Goal: Transaction & Acquisition: Obtain resource

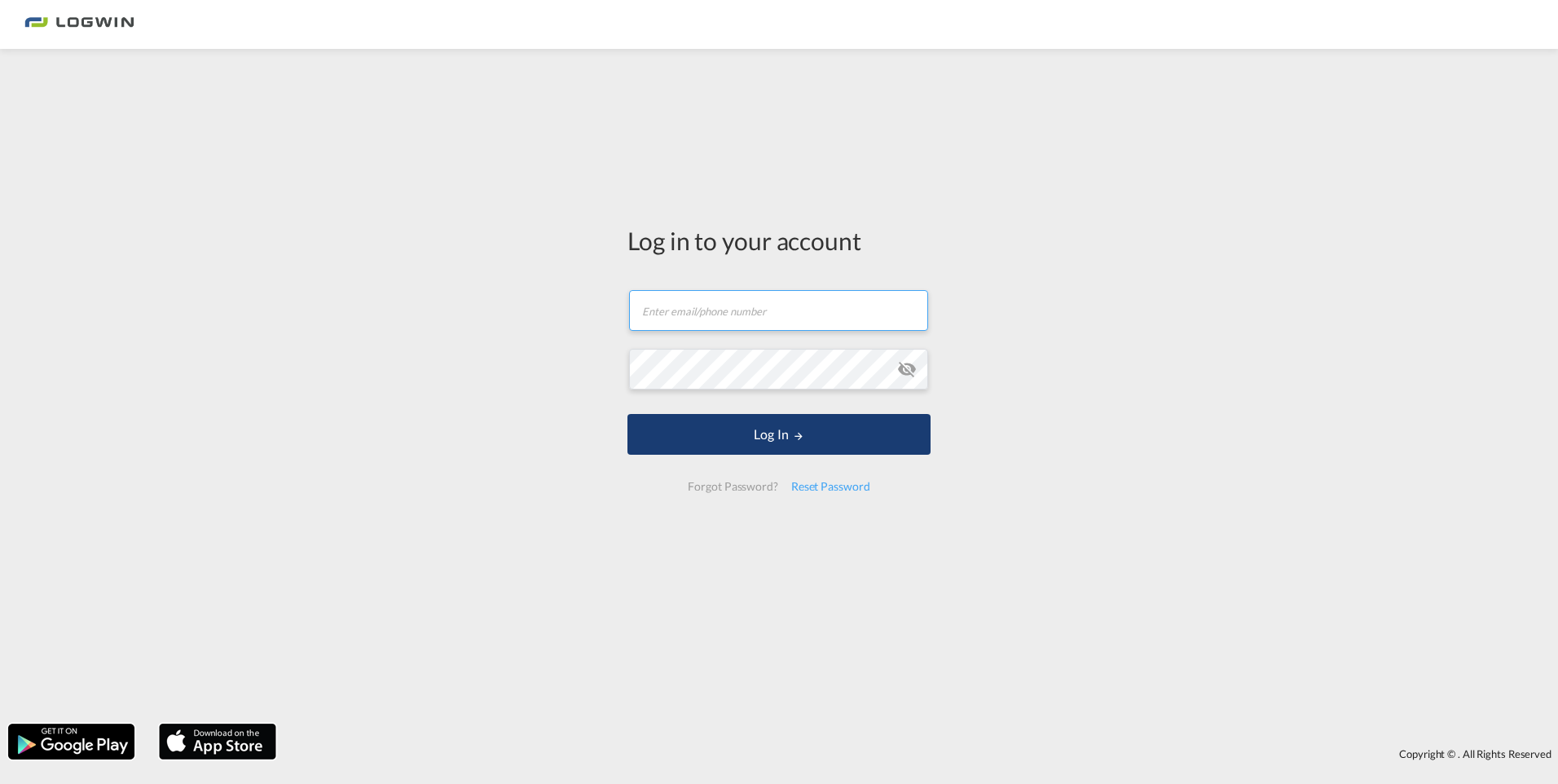
type input "[PERSON_NAME][EMAIL_ADDRESS][DOMAIN_NAME]"
click at [780, 438] on button "Log In" at bounding box center [779, 434] width 303 height 41
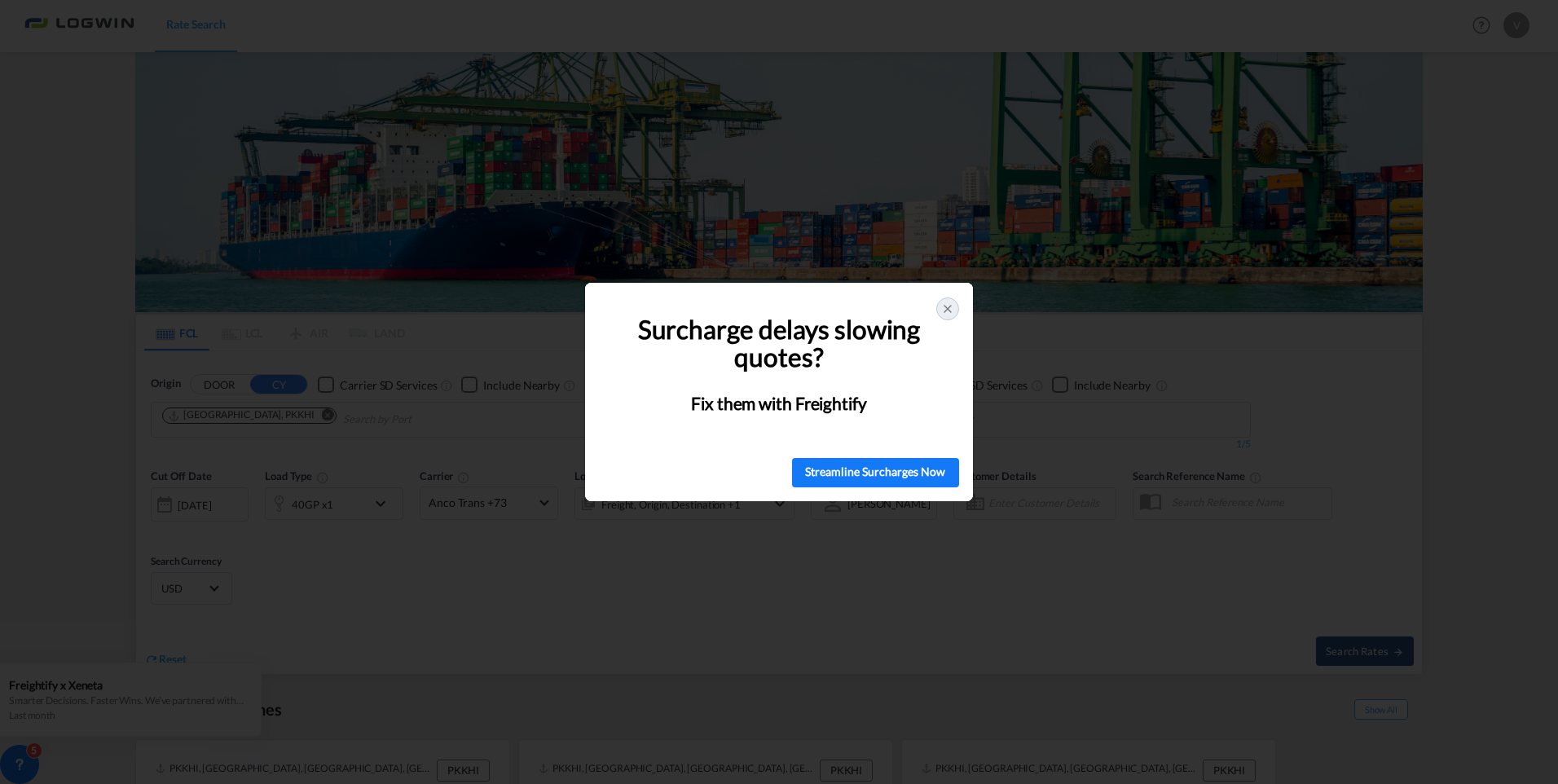
click at [948, 307] on icon at bounding box center [947, 308] width 6 height 6
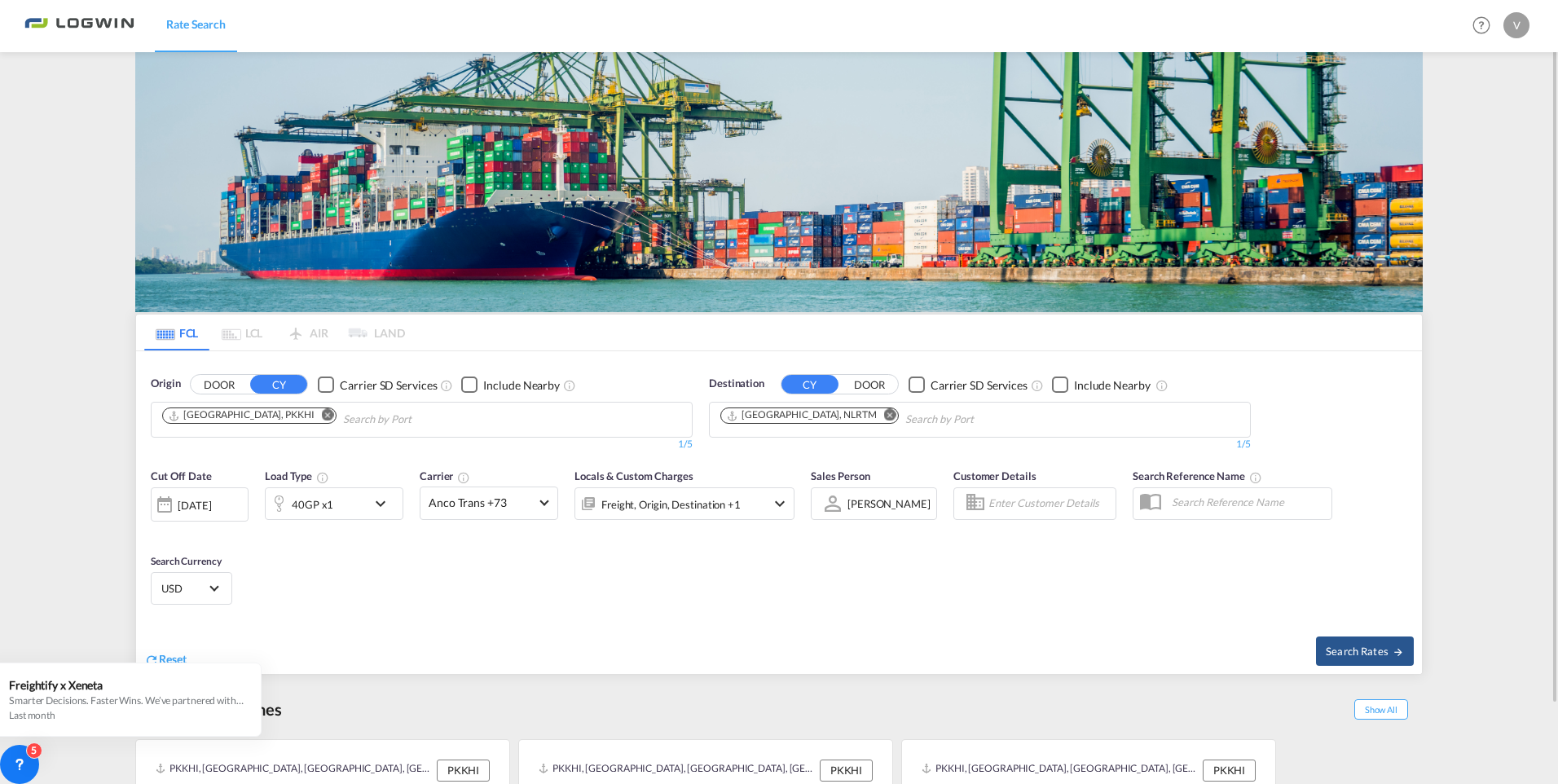
click at [245, 507] on div "[DATE]" at bounding box center [199, 504] width 97 height 35
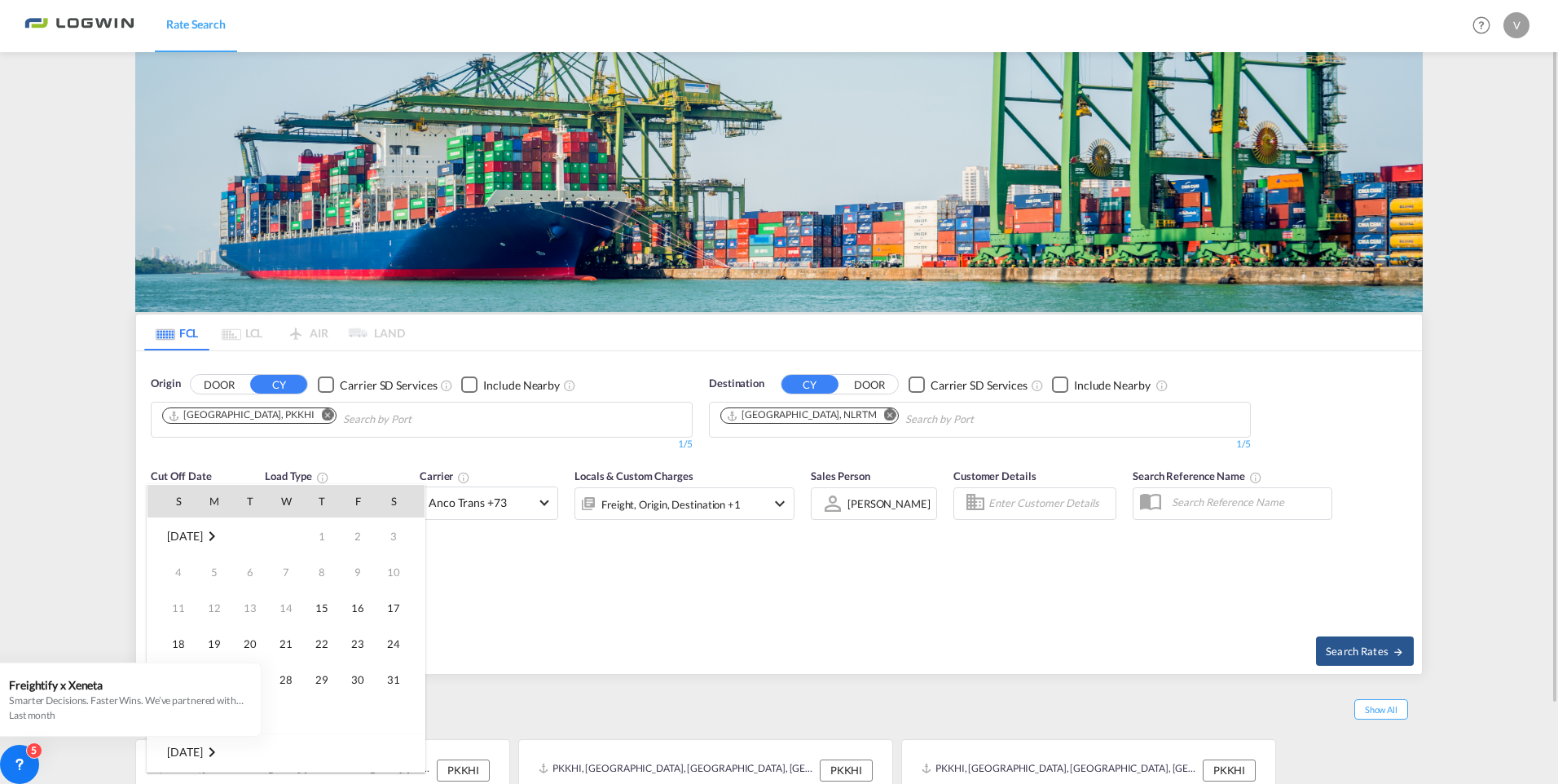
scroll to position [648, 0]
click at [370, 610] on span "15" at bounding box center [357, 608] width 33 height 33
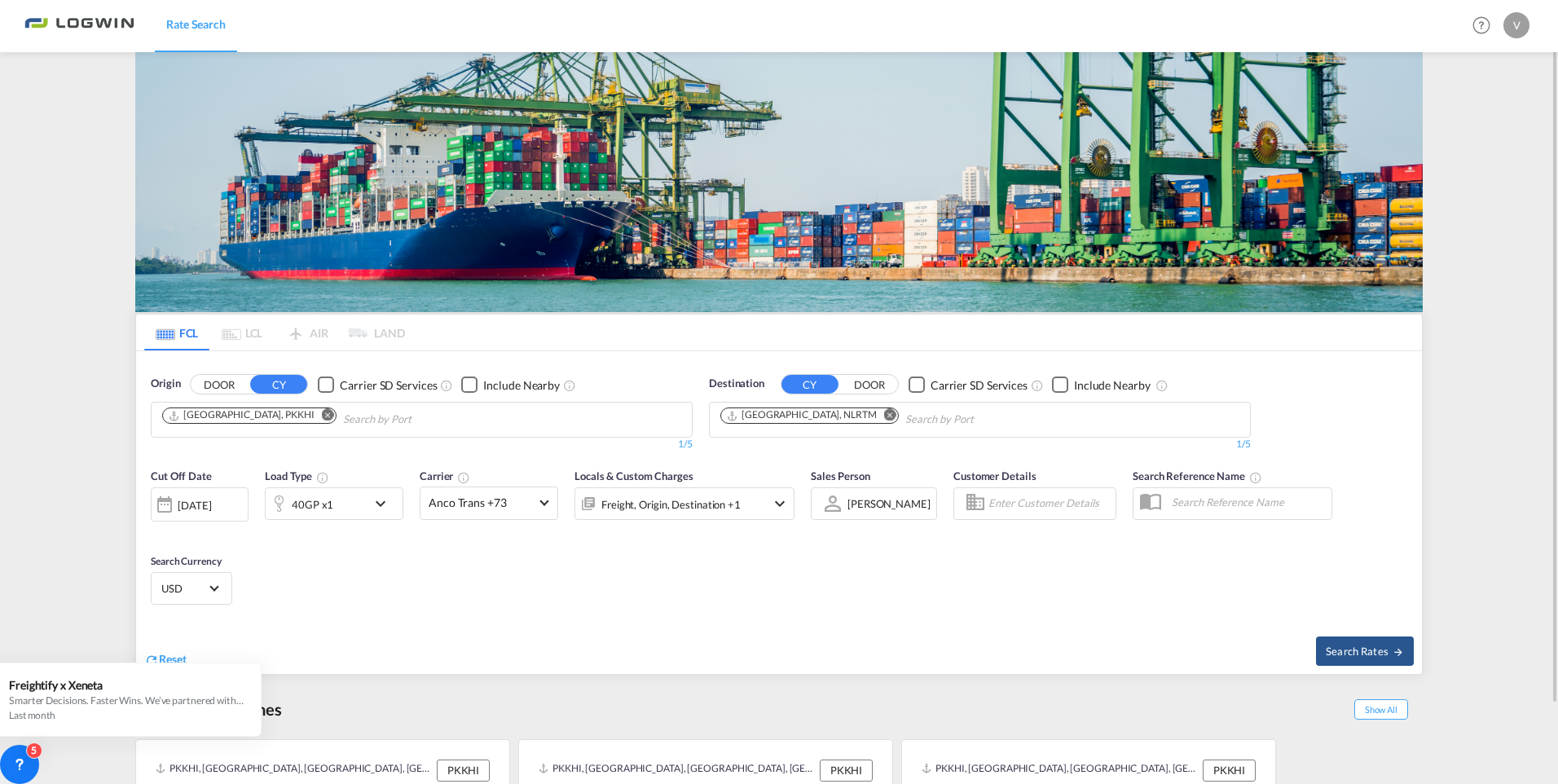
click at [386, 508] on md-icon "icon-chevron-down" at bounding box center [384, 503] width 27 height 19
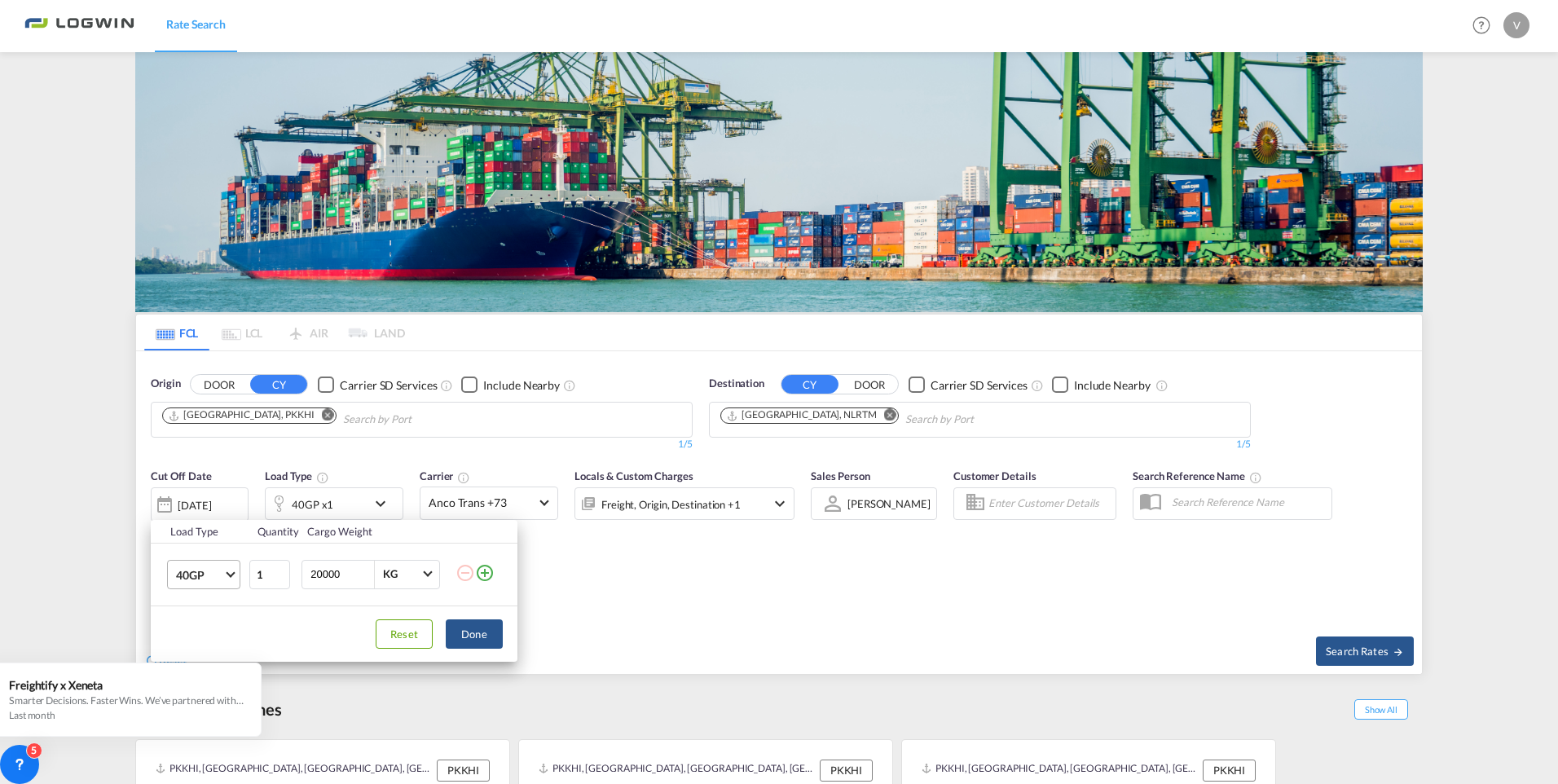
click at [234, 574] on md-select-value "40GP" at bounding box center [207, 574] width 66 height 27
click at [209, 540] on md-option "20GP" at bounding box center [218, 535] width 111 height 39
click at [469, 633] on button "Done" at bounding box center [474, 633] width 57 height 29
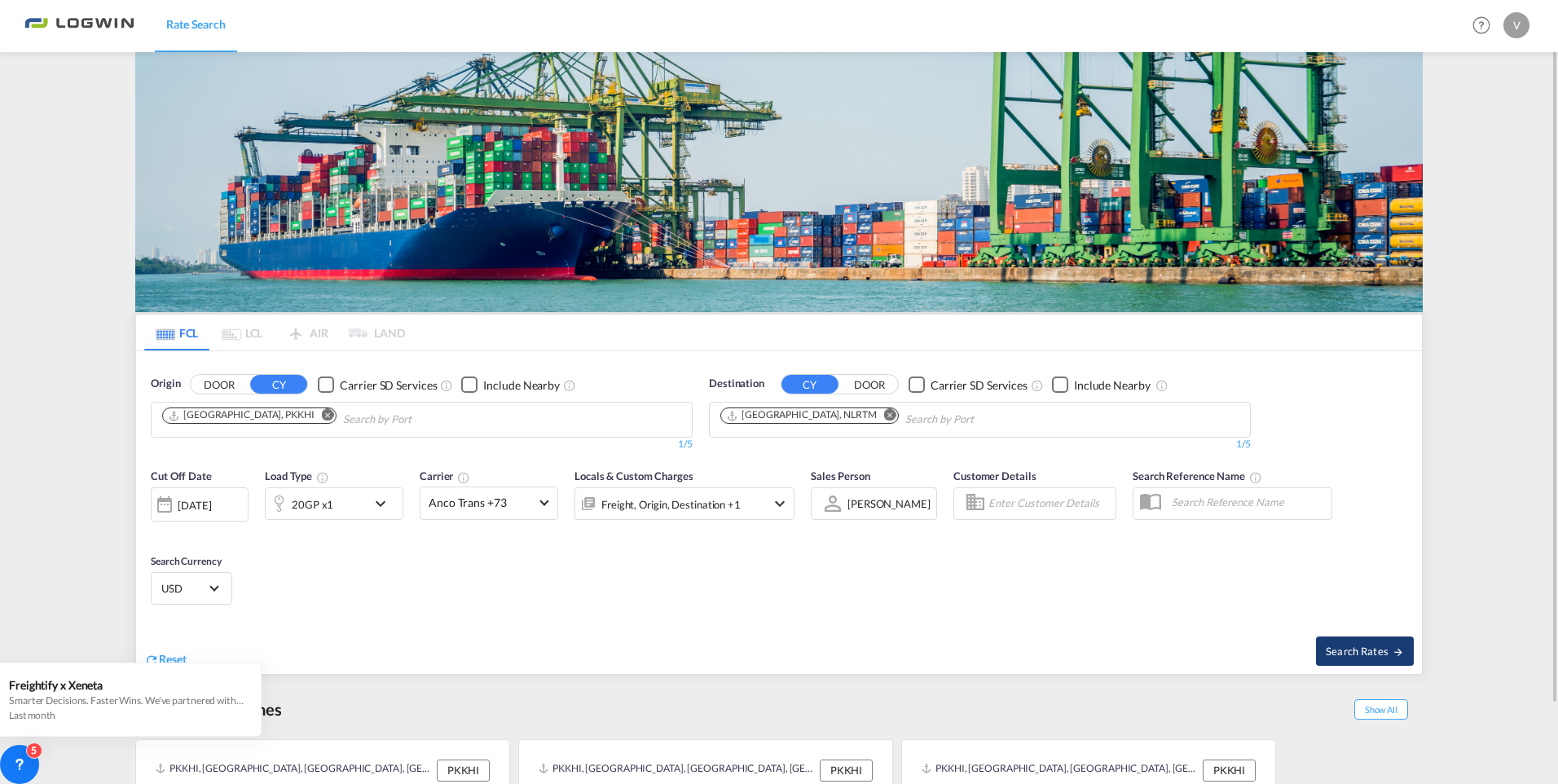
click at [1390, 649] on span "Search Rates" at bounding box center [1365, 650] width 78 height 13
type input "PKKHI to NLRTM / [DATE]"
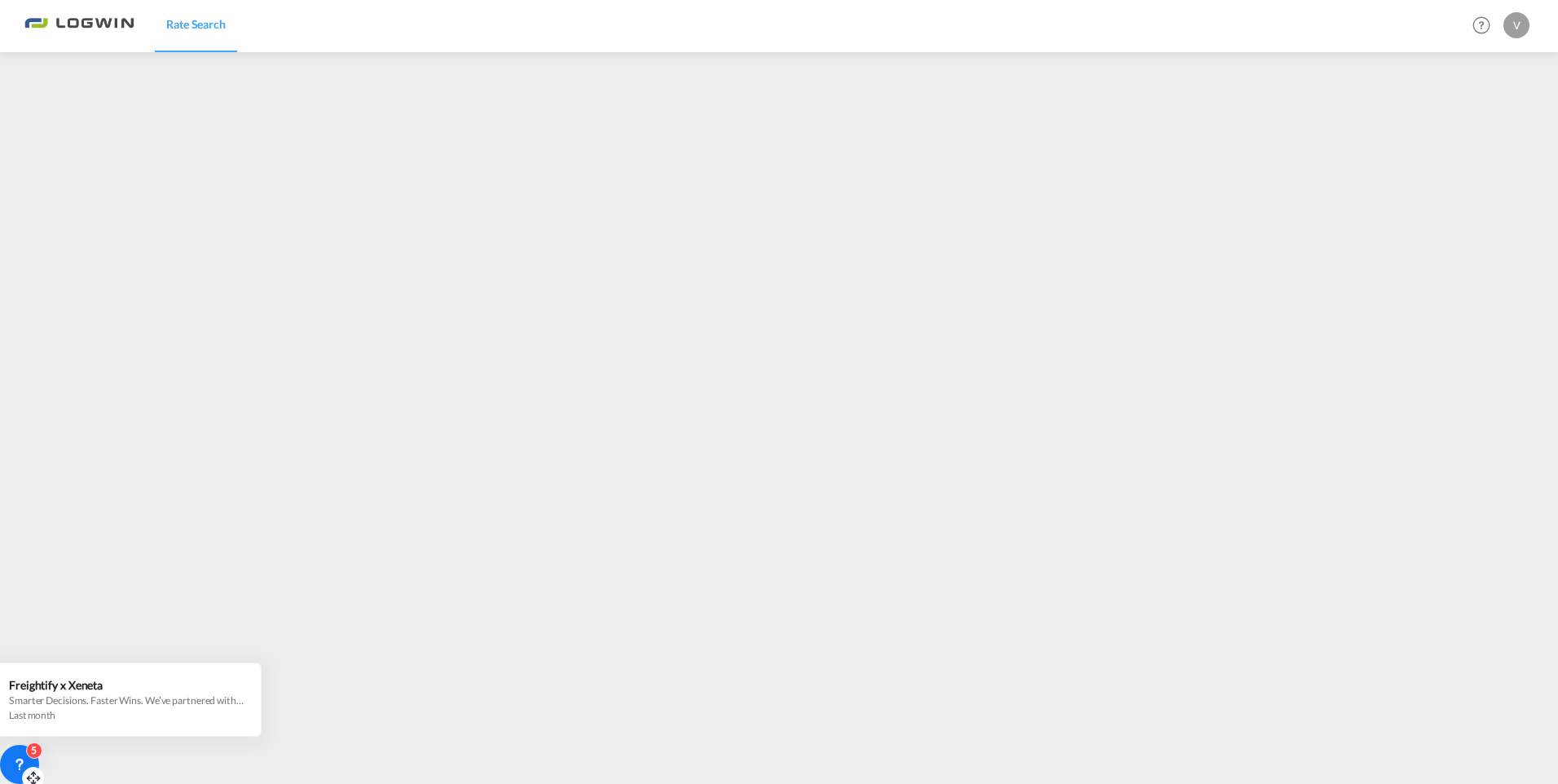
click at [27, 755] on div "5" at bounding box center [34, 750] width 16 height 16
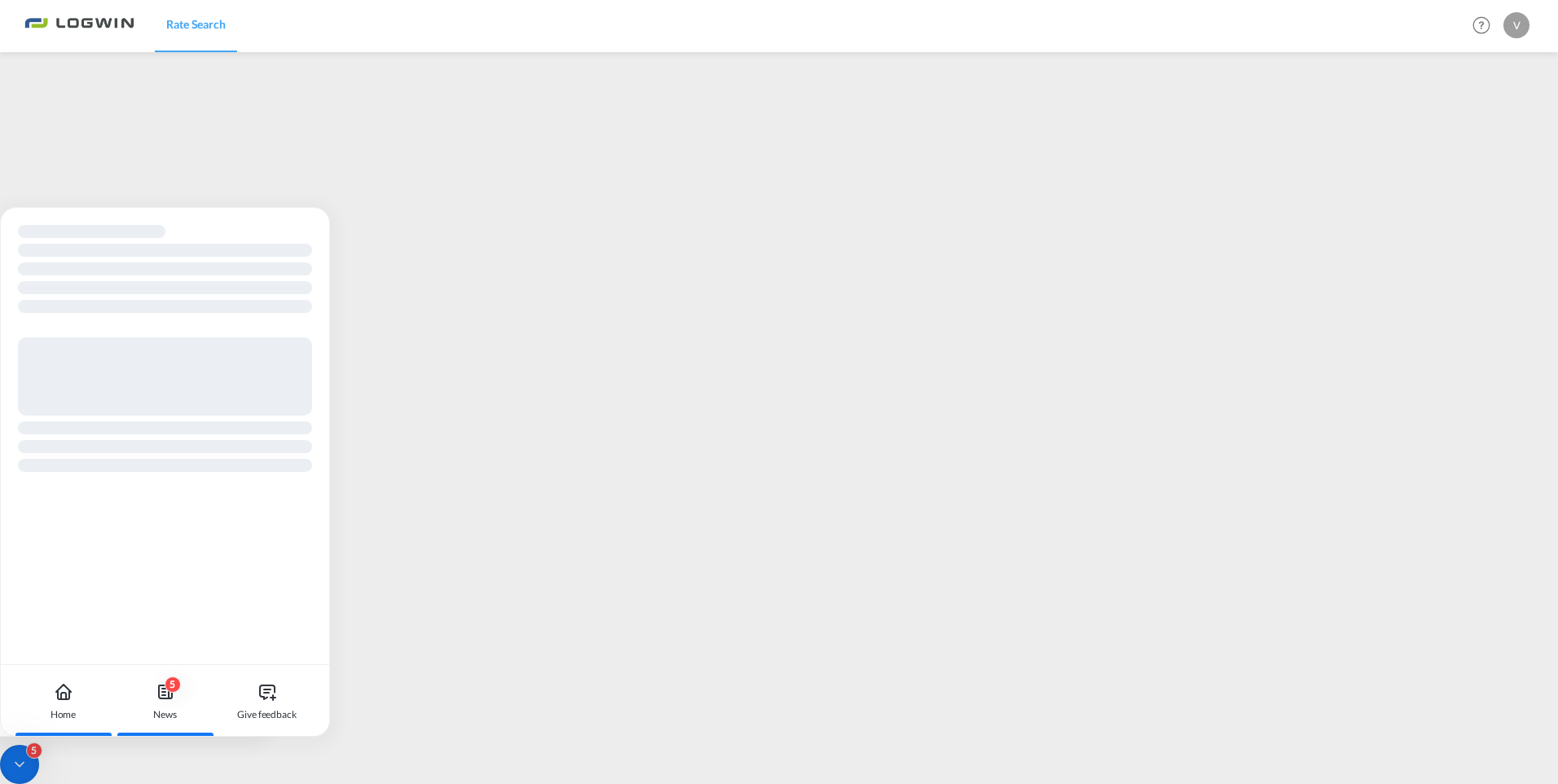
click at [166, 683] on div "5" at bounding box center [173, 684] width 16 height 16
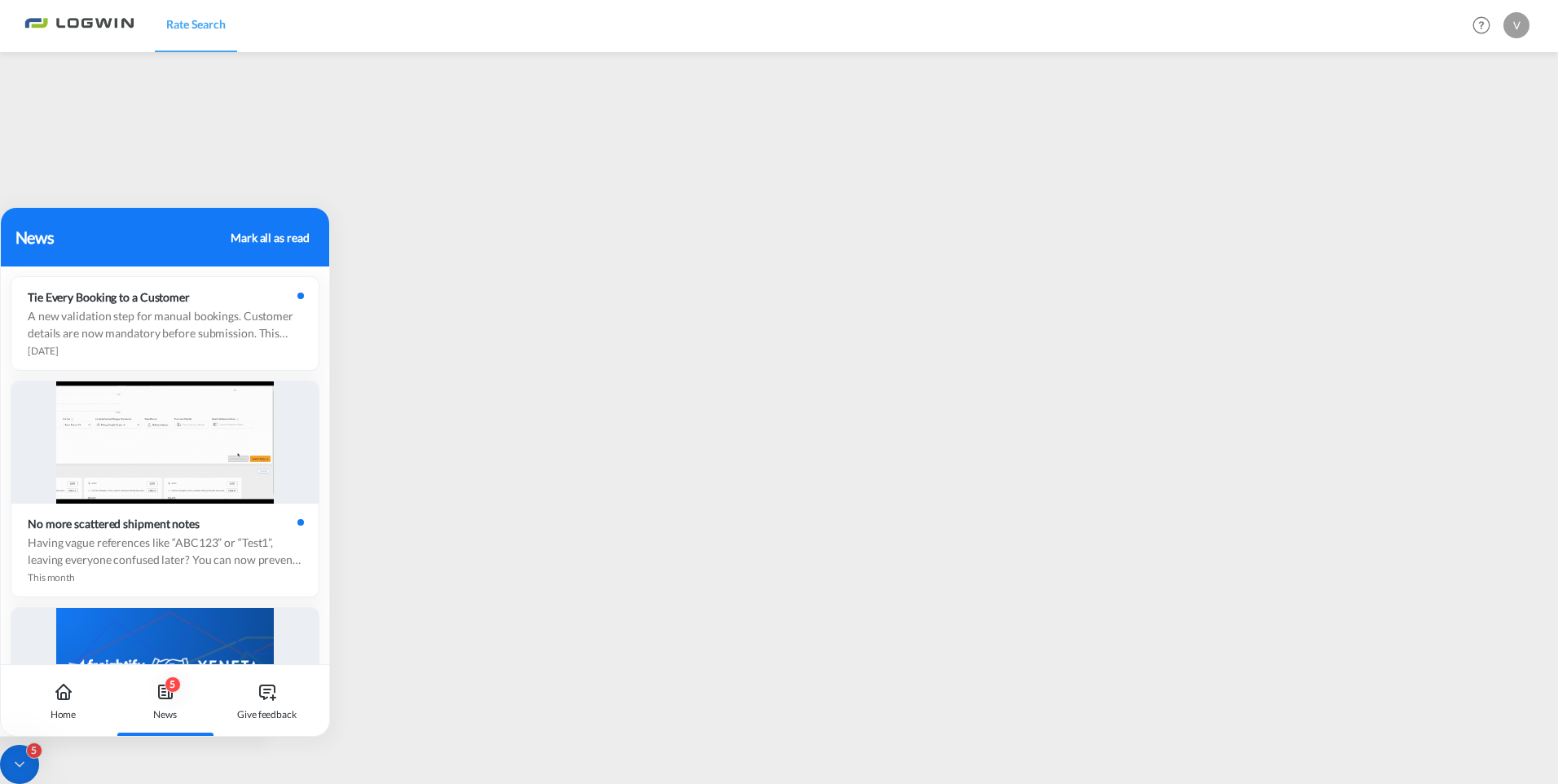
click at [287, 237] on div "Mark all as read" at bounding box center [269, 237] width 78 height 17
click at [262, 237] on div "Mark all as read" at bounding box center [269, 237] width 78 height 17
click at [62, 695] on icon at bounding box center [64, 692] width 19 height 19
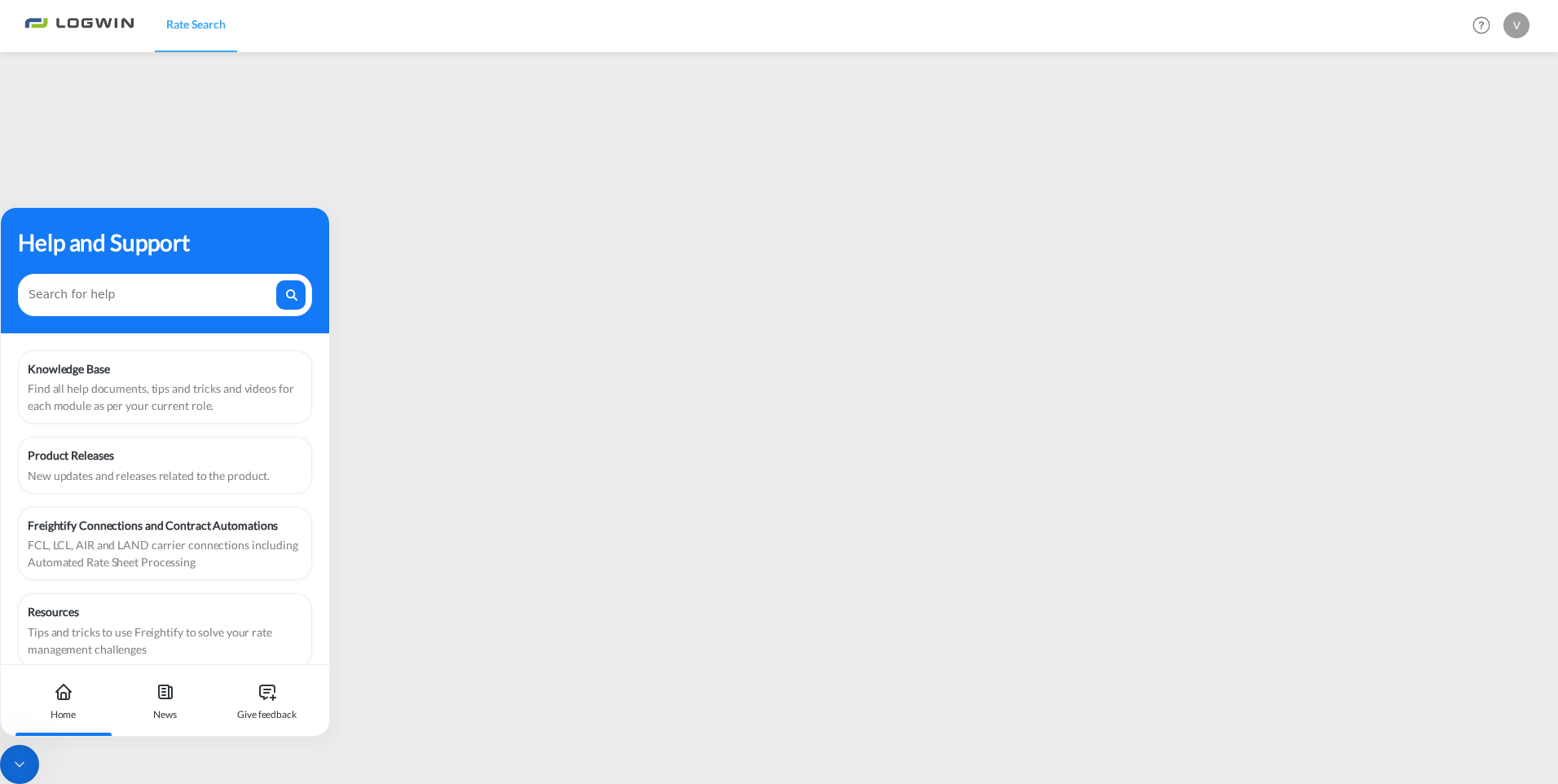
click at [23, 758] on icon at bounding box center [19, 764] width 16 height 16
